Goal: Information Seeking & Learning: Learn about a topic

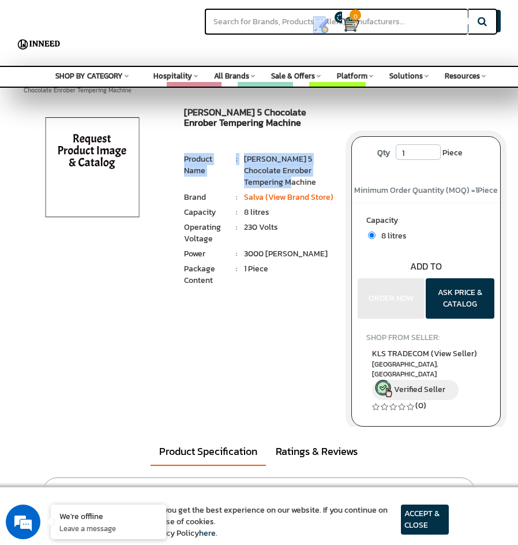
drag, startPoint x: 244, startPoint y: 173, endPoint x: 271, endPoint y: 181, distance: 28.7
click at [271, 181] on li "Product Name : [PERSON_NAME] 5 Chocolate Enrober Tempering Machine" at bounding box center [259, 171] width 150 height 35
click at [269, 181] on li "[PERSON_NAME] 5 Chocolate Enrober Tempering Machine" at bounding box center [289, 171] width 90 height 35
drag, startPoint x: 273, startPoint y: 167, endPoint x: 245, endPoint y: 167, distance: 27.7
click at [245, 167] on li "[PERSON_NAME] 5 Chocolate Enrober Tempering Machine" at bounding box center [289, 171] width 90 height 35
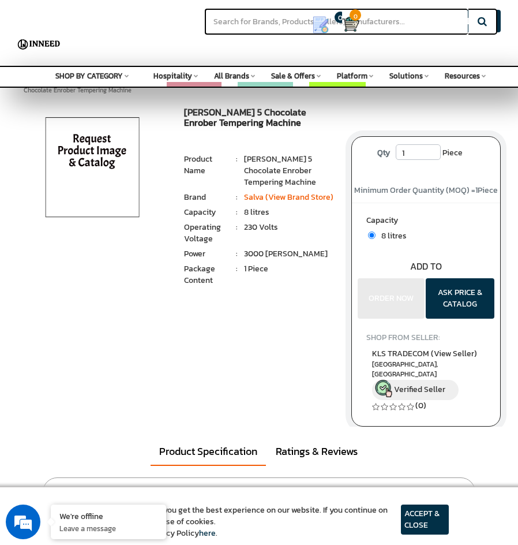
click at [248, 206] on ul "1 Piece : Product Name : [PERSON_NAME] 5 Chocolate Enrober Tempering Machine Br…" at bounding box center [259, 222] width 150 height 136
click at [283, 227] on li "230 Volts" at bounding box center [289, 228] width 90 height 12
drag, startPoint x: 292, startPoint y: 256, endPoint x: 248, endPoint y: 248, distance: 44.0
click at [248, 248] on li "3000 [PERSON_NAME]" at bounding box center [289, 254] width 90 height 12
click at [311, 268] on li "1 Piece" at bounding box center [289, 269] width 90 height 12
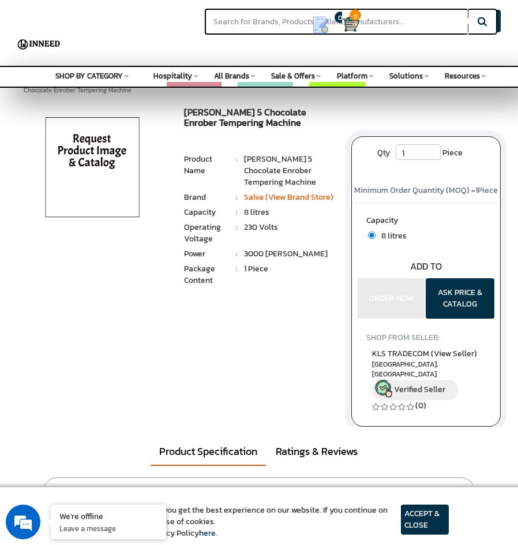
click at [278, 165] on li "[PERSON_NAME] 5 Chocolate Enrober Tempering Machine" at bounding box center [289, 171] width 90 height 35
drag, startPoint x: 254, startPoint y: 169, endPoint x: 278, endPoint y: 171, distance: 23.7
click at [278, 171] on li "[PERSON_NAME] 5 Chocolate Enrober Tempering Machine" at bounding box center [289, 171] width 90 height 35
click at [281, 171] on li "[PERSON_NAME] 5 Chocolate Enrober Tempering Machine" at bounding box center [289, 171] width 90 height 35
click at [324, 181] on li "[PERSON_NAME] 5 Chocolate Enrober Tempering Machine" at bounding box center [289, 171] width 90 height 35
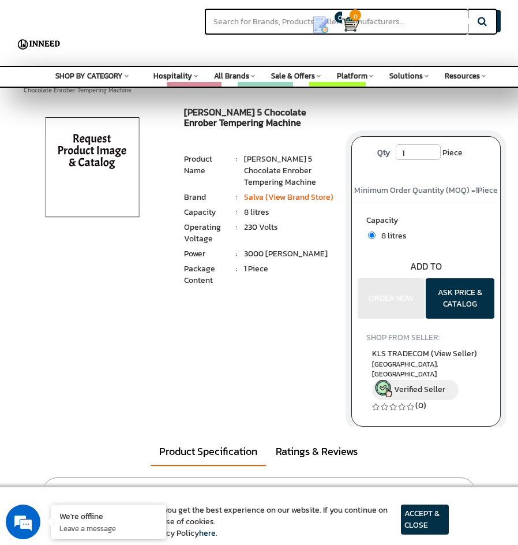
click at [270, 232] on li "230 Volts" at bounding box center [289, 228] width 90 height 12
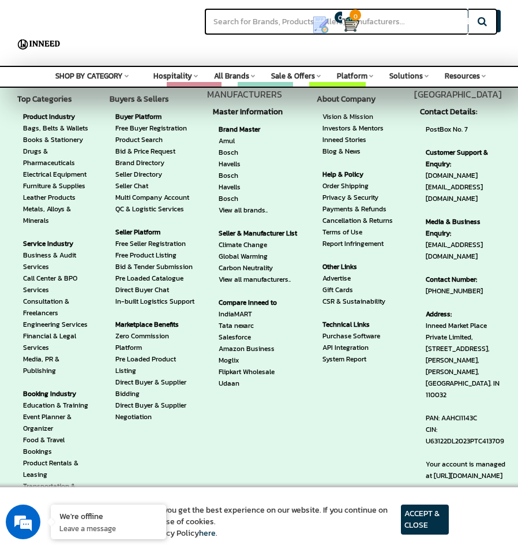
scroll to position [1097, 0]
